Goal: Information Seeking & Learning: Learn about a topic

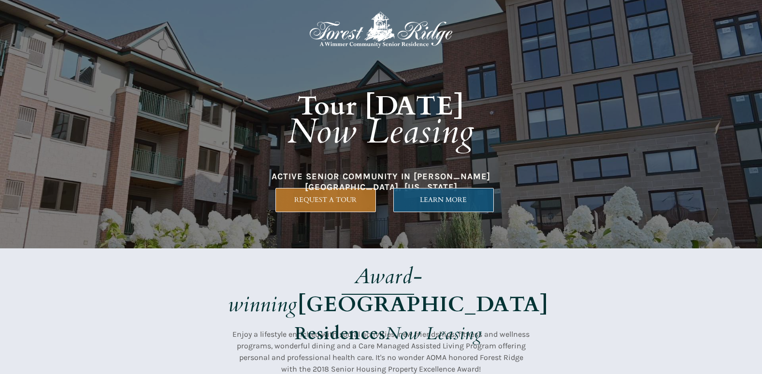
click at [452, 198] on span "LEARN MORE" at bounding box center [443, 200] width 99 height 8
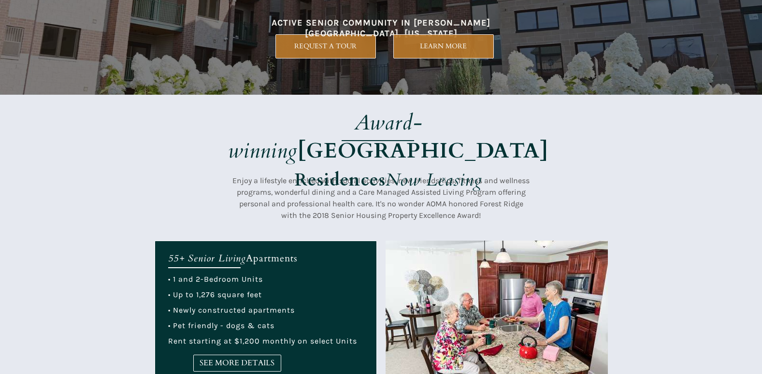
scroll to position [152, 0]
